Goal: Book appointment/travel/reservation

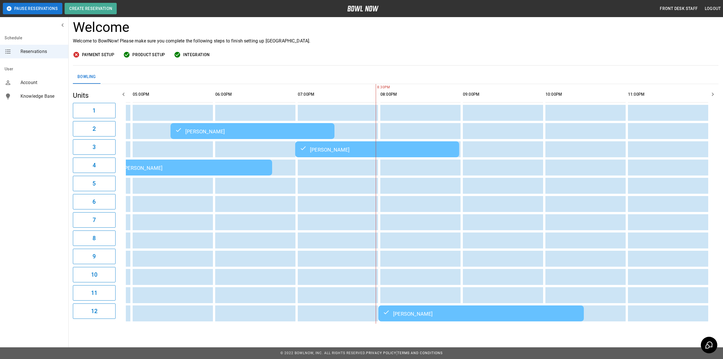
scroll to position [41, 0]
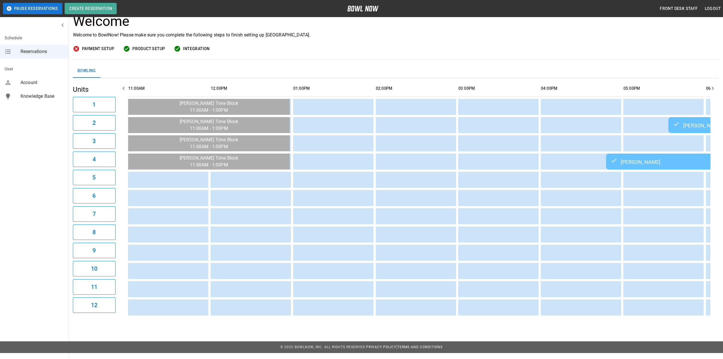
scroll to position [0, 498]
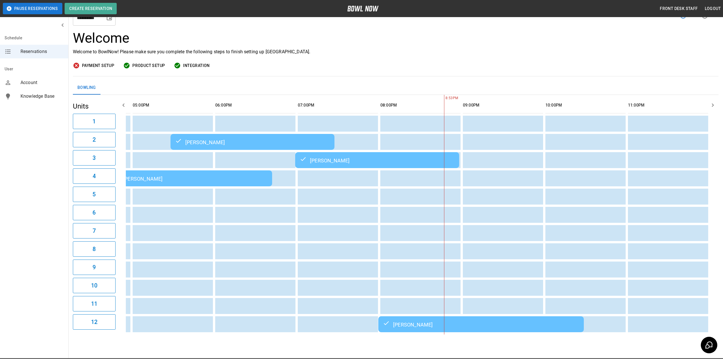
scroll to position [38, 0]
